Goal: Transaction & Acquisition: Obtain resource

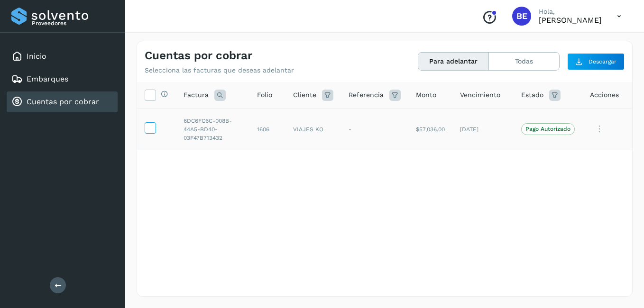
click at [152, 128] on icon at bounding box center [150, 127] width 10 height 10
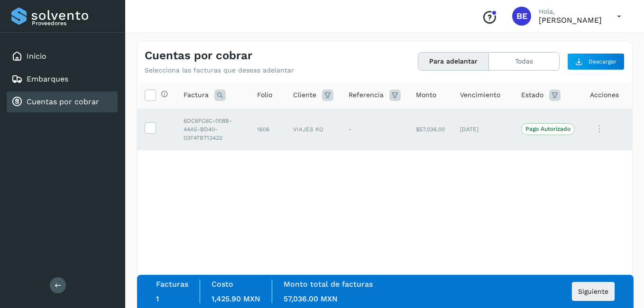
click at [414, 188] on div "Selecciona todas las facturas disponibles para adelanto Factura Folio Cliente R…" at bounding box center [384, 169] width 495 height 175
drag, startPoint x: 591, startPoint y: 293, endPoint x: 573, endPoint y: 284, distance: 19.7
click at [590, 293] on span "Siguiente" at bounding box center [593, 291] width 30 height 7
click at [593, 291] on span "Siguiente" at bounding box center [593, 291] width 30 height 7
click at [597, 291] on span "Siguiente" at bounding box center [593, 291] width 30 height 7
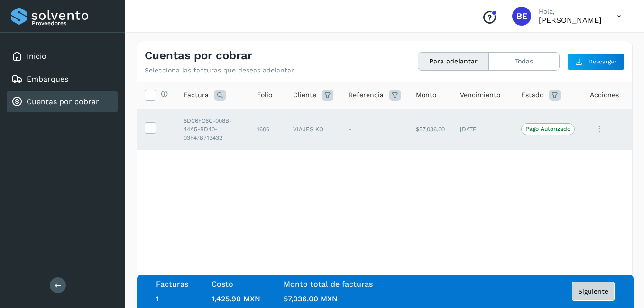
click at [597, 291] on span "Siguiente" at bounding box center [593, 291] width 30 height 7
click at [597, 130] on icon at bounding box center [599, 128] width 19 height 19
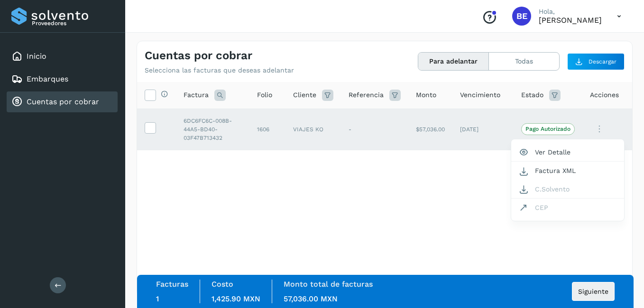
click at [406, 197] on div at bounding box center [322, 154] width 644 height 308
click at [553, 92] on icon at bounding box center [554, 95] width 11 height 11
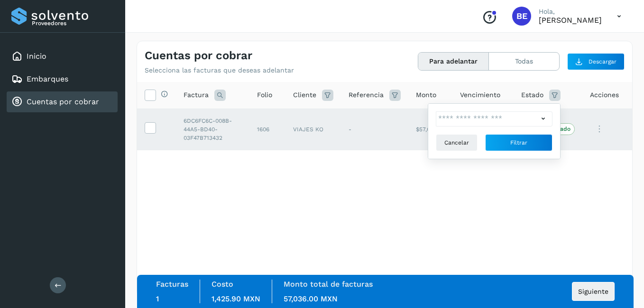
click at [543, 117] on icon at bounding box center [543, 119] width 10 height 10
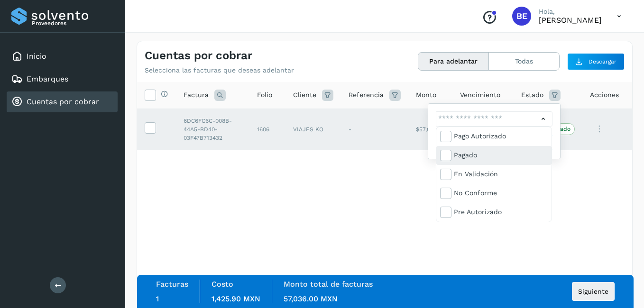
scroll to position [57, 0]
click at [620, 200] on div at bounding box center [322, 154] width 644 height 308
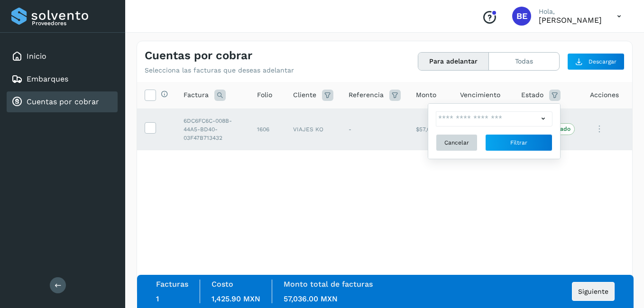
click at [458, 140] on span "Cancelar" at bounding box center [456, 142] width 25 height 9
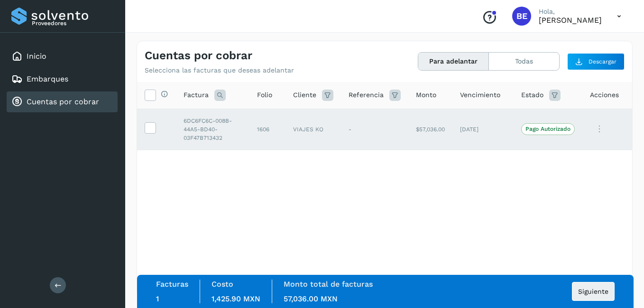
click at [542, 131] on p "Pago Autorizado" at bounding box center [547, 129] width 45 height 7
click at [487, 187] on div "Selecciona todas las facturas disponibles para adelanto Factura Folio Cliente R…" at bounding box center [384, 169] width 495 height 175
click at [349, 130] on td "-" at bounding box center [374, 129] width 67 height 41
click at [298, 125] on td "VIAJES KO" at bounding box center [312, 129] width 55 height 41
click at [255, 130] on td "1606" at bounding box center [267, 129] width 36 height 41
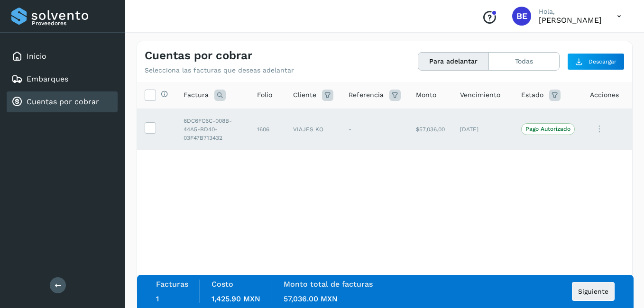
click at [186, 117] on td "6DC6FC6C-008B-44A5-BD40-03F47B713432" at bounding box center [212, 129] width 73 height 41
click at [448, 61] on button "Para adelantar" at bounding box center [453, 62] width 71 height 18
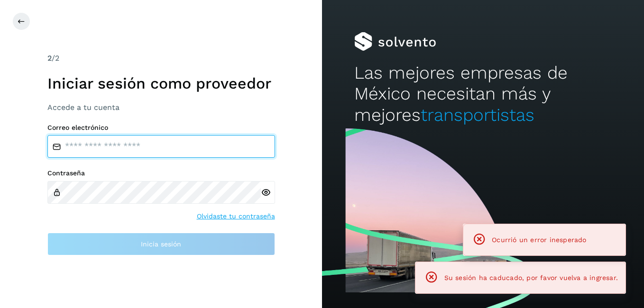
type input "**********"
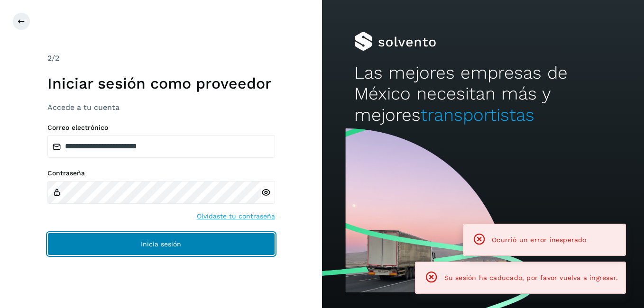
click at [161, 240] on button "Inicia sesión" at bounding box center [161, 244] width 228 height 23
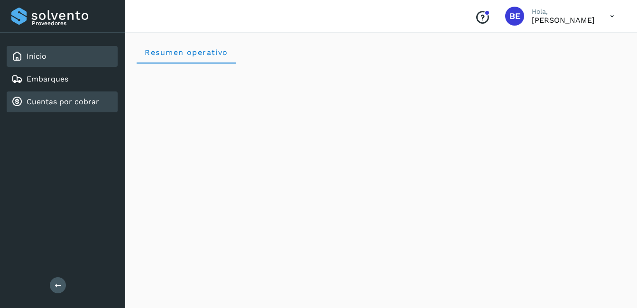
click at [77, 103] on link "Cuentas por cobrar" at bounding box center [63, 101] width 73 height 9
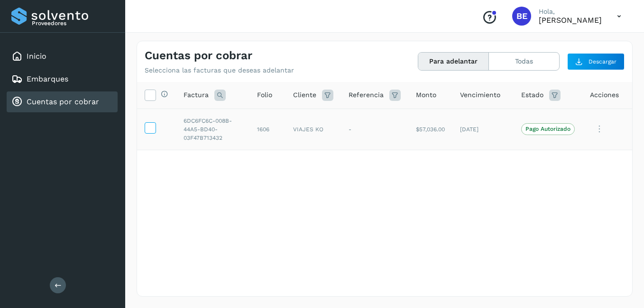
click at [149, 128] on icon at bounding box center [150, 127] width 10 height 10
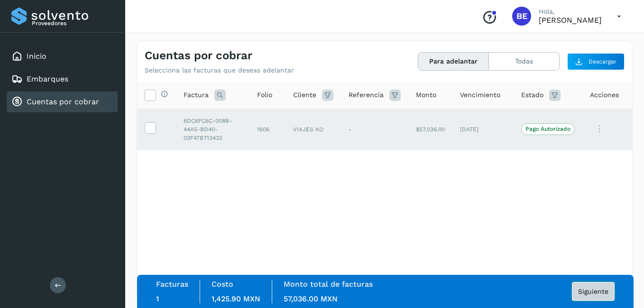
click at [589, 291] on span "Siguiente" at bounding box center [593, 291] width 30 height 7
click at [591, 190] on div "Selecciona todas las facturas disponibles para adelanto Factura Folio Cliente R…" at bounding box center [384, 169] width 495 height 175
click at [643, 223] on html "Proveedores Inicio Embarques Cuentas por cobrar Salir Conoce nuestros beneficio…" at bounding box center [322, 154] width 644 height 308
drag, startPoint x: 634, startPoint y: 142, endPoint x: 635, endPoint y: 243, distance: 100.5
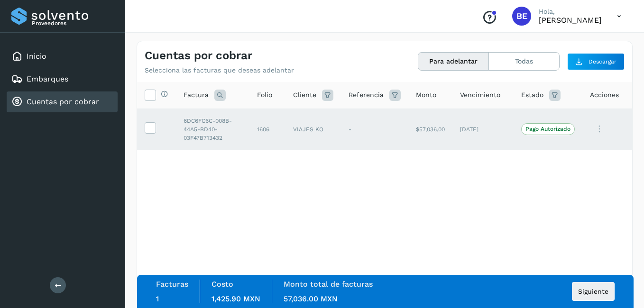
click at [635, 243] on div "Cuentas por cobrar Selecciona las facturas que deseas adelantar Para adelantar …" at bounding box center [384, 168] width 519 height 279
click at [578, 59] on icon at bounding box center [579, 62] width 8 height 8
click at [163, 91] on icon at bounding box center [165, 94] width 8 height 8
click at [171, 174] on div "Selecciona todas las facturas disponibles para adelanto Factura Folio Cliente R…" at bounding box center [384, 169] width 495 height 175
click at [148, 125] on icon at bounding box center [150, 127] width 10 height 10
